Goal: Information Seeking & Learning: Check status

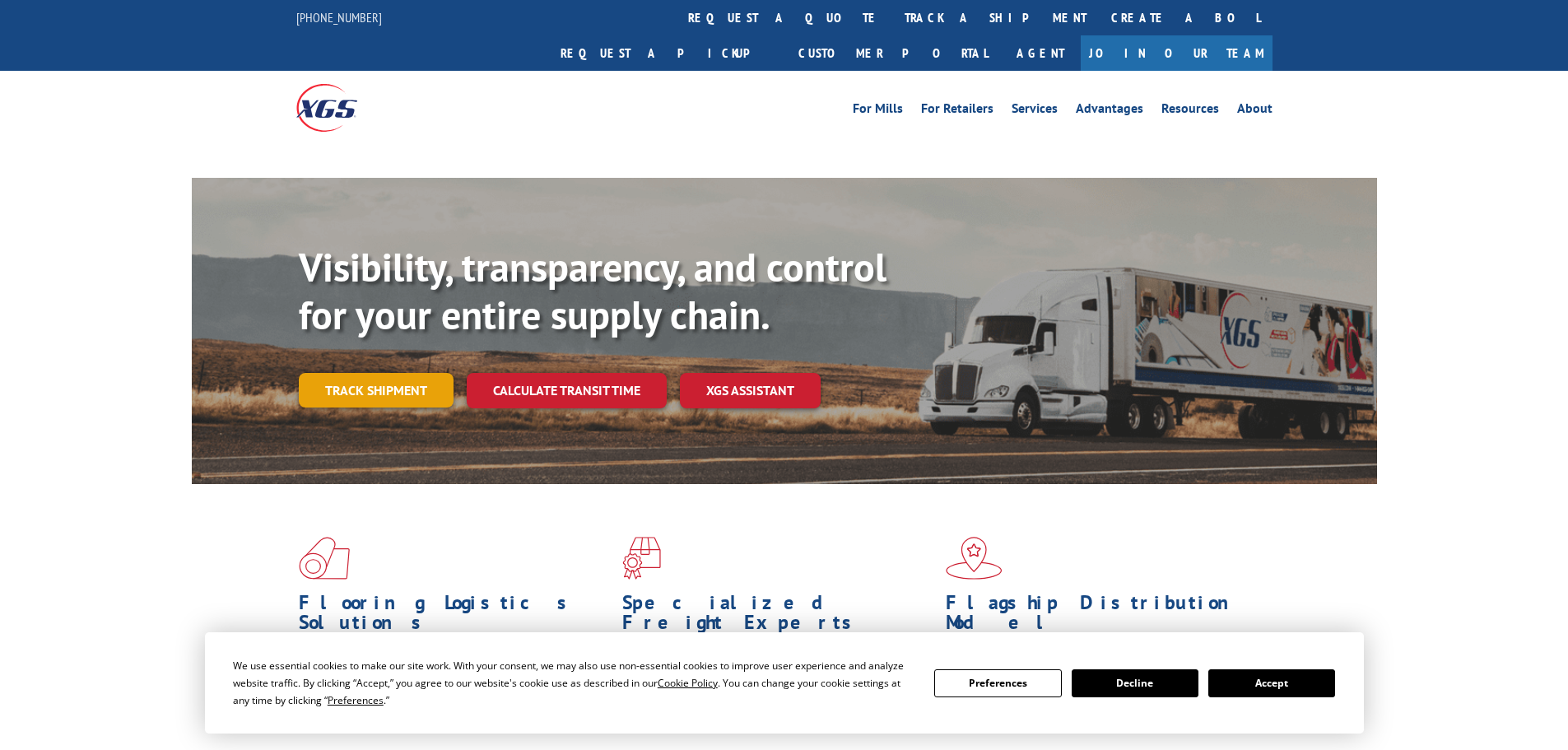
click at [412, 373] on link "Track shipment" at bounding box center [377, 390] width 155 height 35
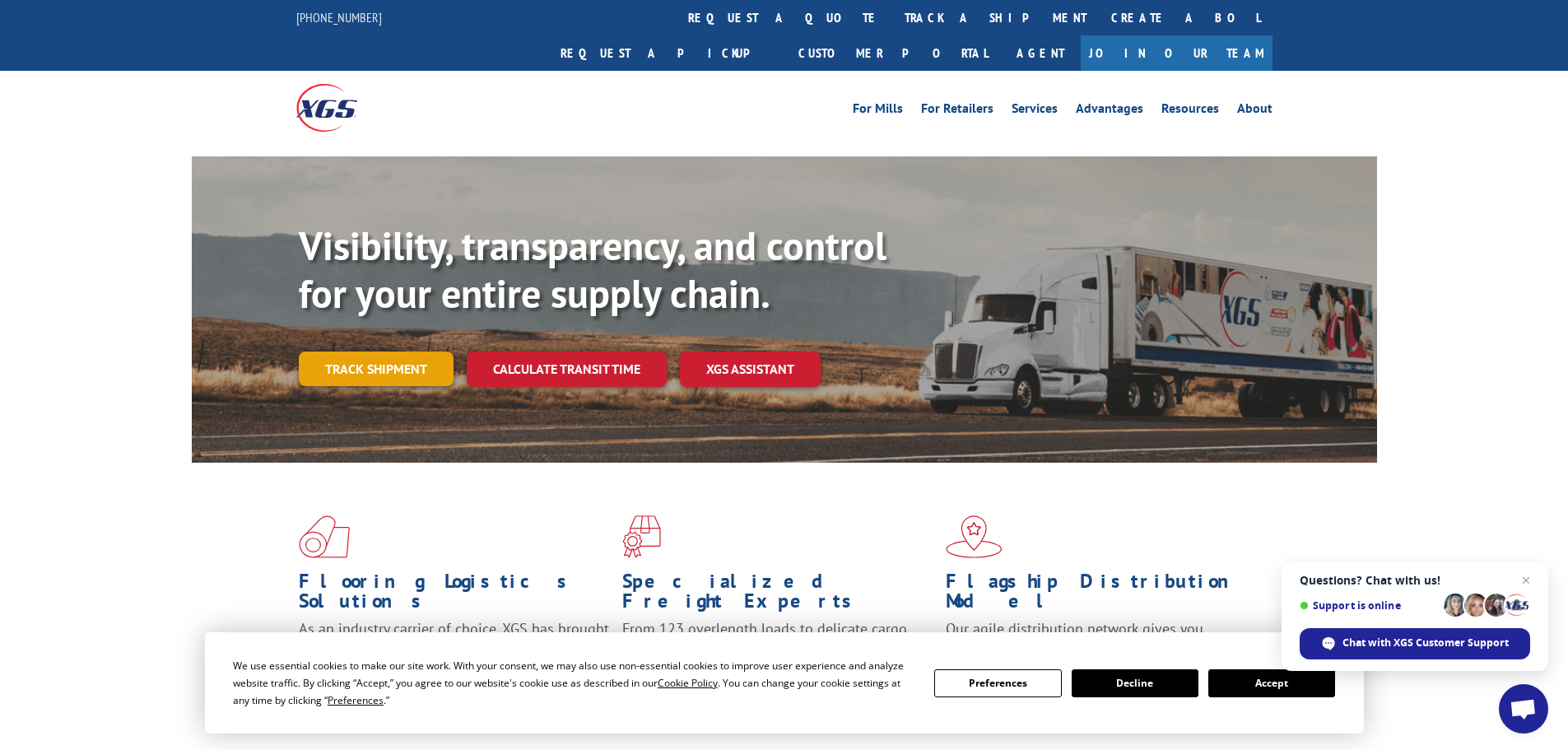
click at [347, 352] on link "Track shipment" at bounding box center [377, 369] width 155 height 35
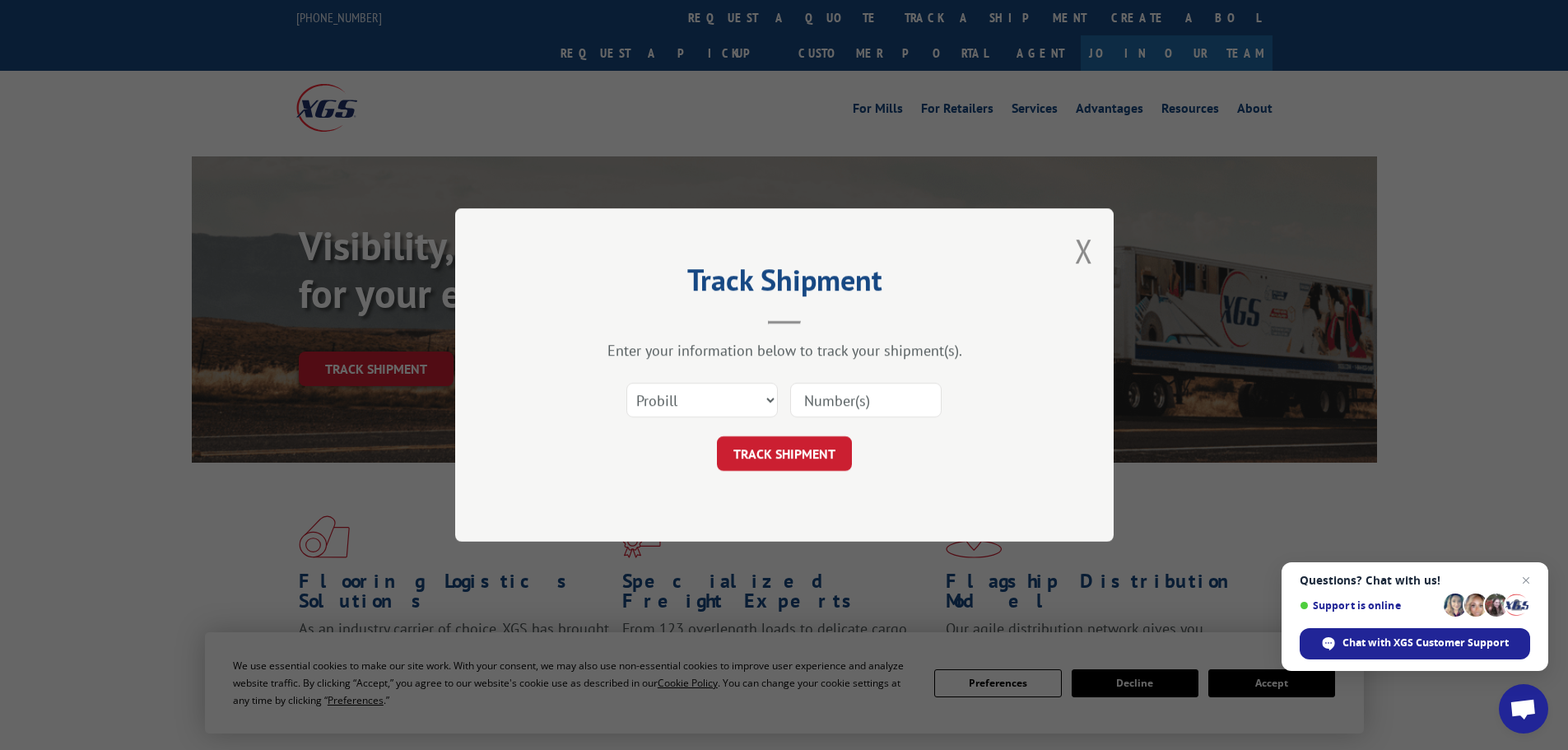
paste input "17027493"
type input "17027493"
click at [799, 437] on button "TRACK SHIPMENT" at bounding box center [785, 454] width 135 height 35
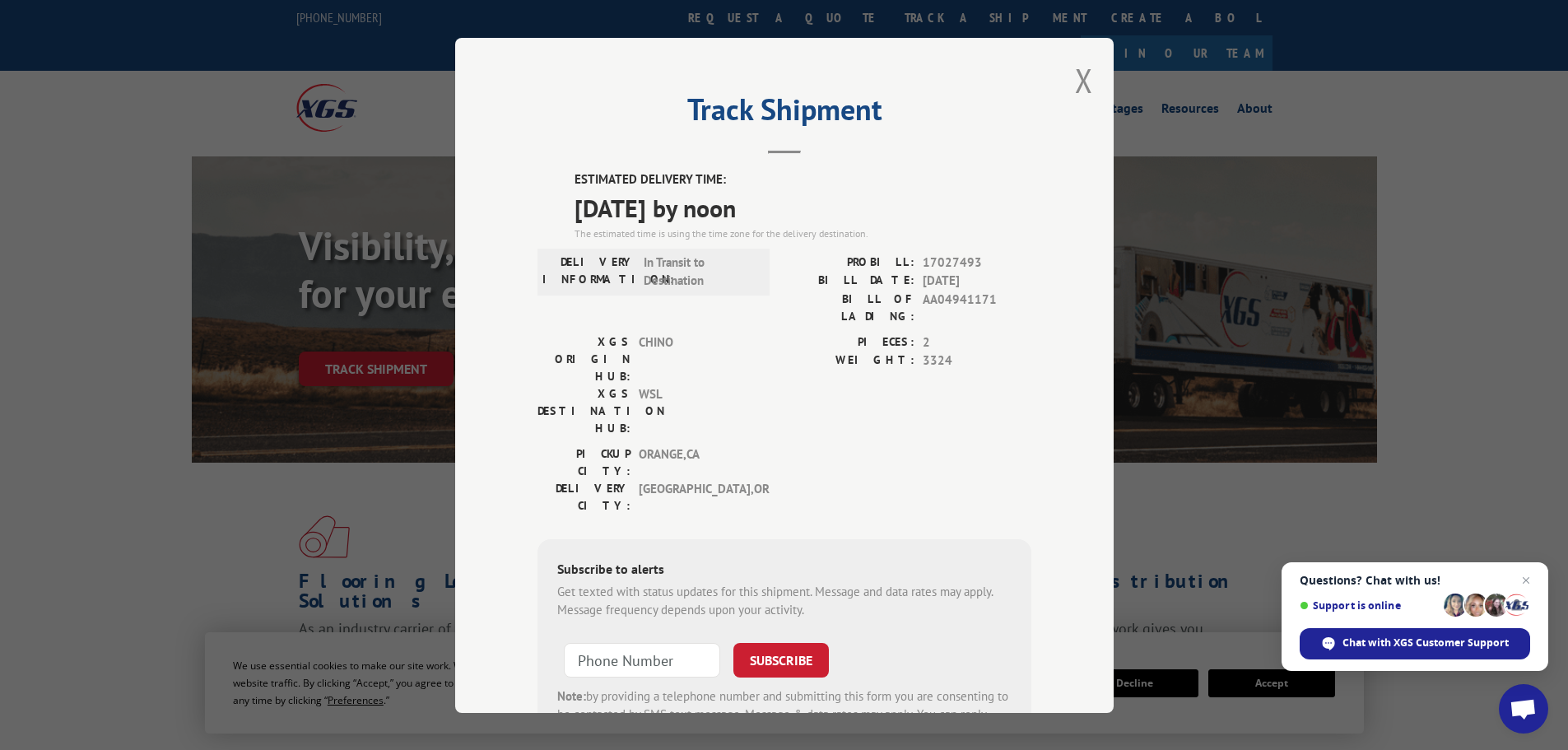
click at [675, 276] on span "In Transit to Destination" at bounding box center [699, 271] width 111 height 37
click at [1078, 72] on button "Close modal" at bounding box center [1084, 80] width 18 height 44
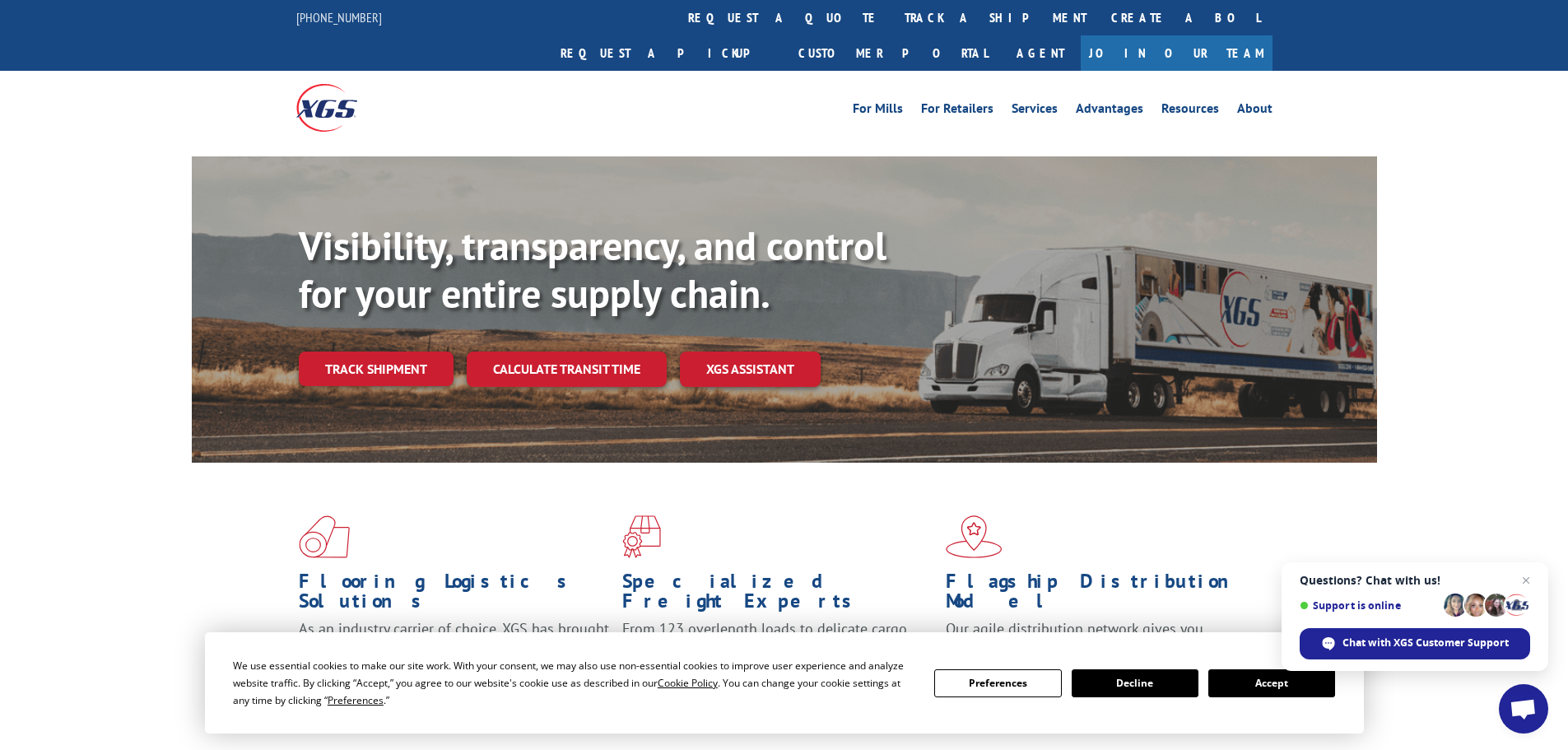
click at [1277, 691] on button "Accept" at bounding box center [1272, 683] width 127 height 28
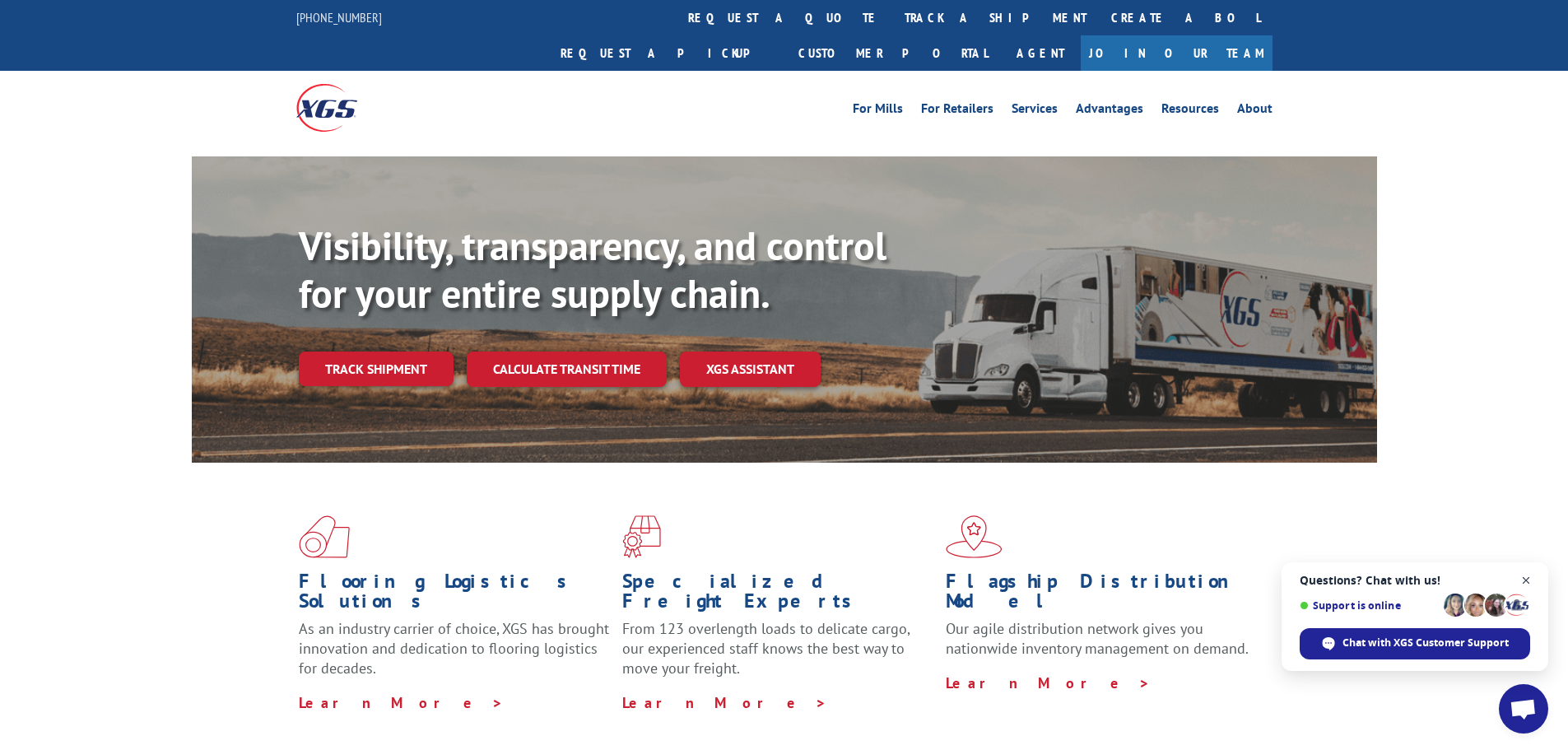
click at [1532, 580] on span "Close chat" at bounding box center [1526, 580] width 21 height 21
